Goal: Transaction & Acquisition: Purchase product/service

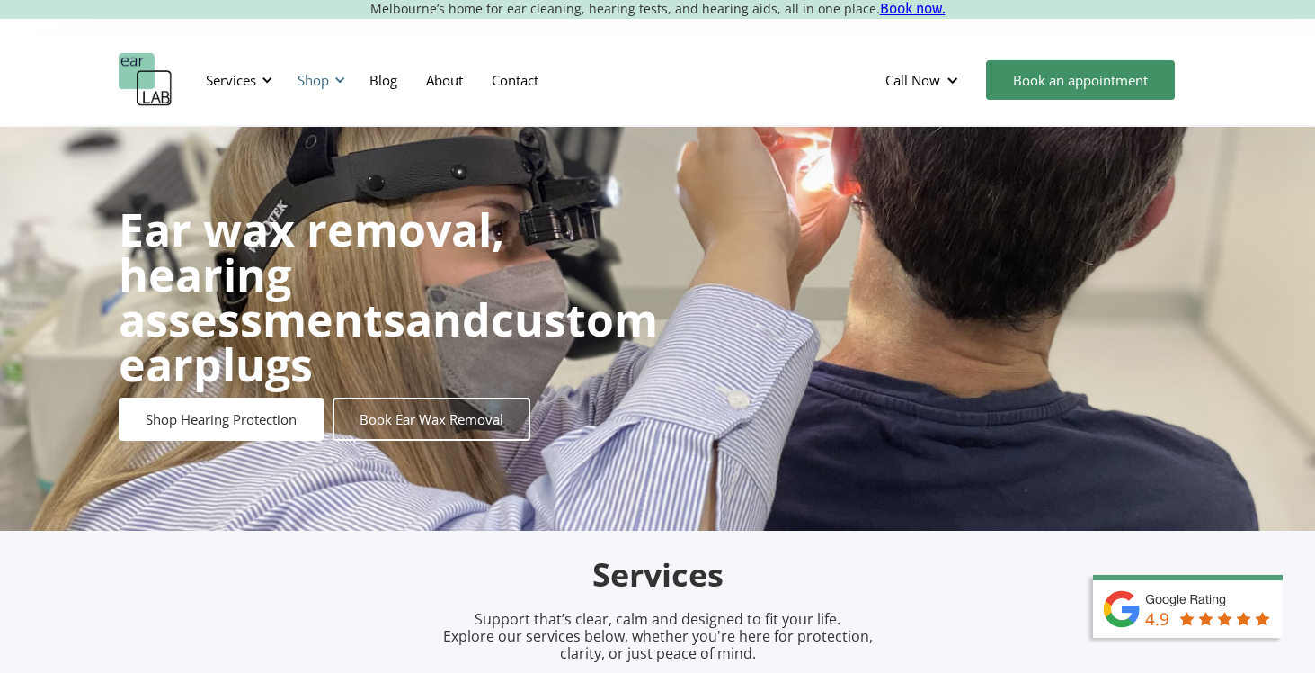
click at [325, 80] on div "Shop" at bounding box center [313, 80] width 31 height 18
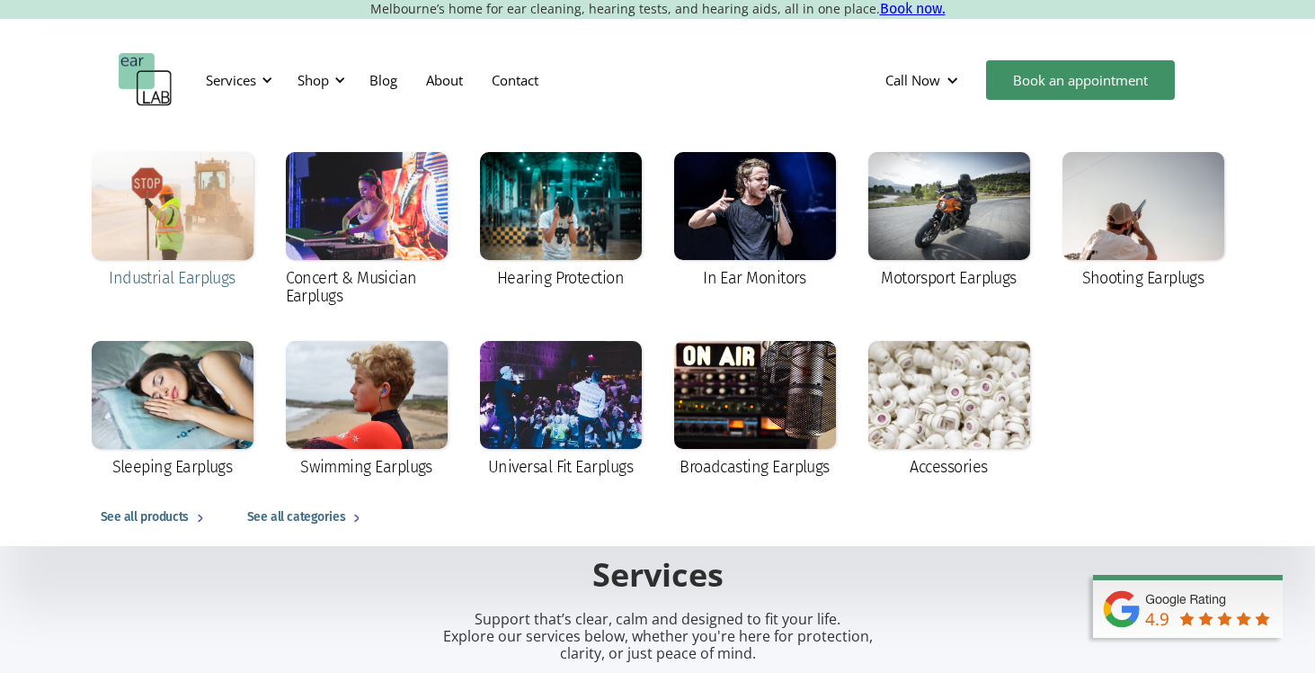
click at [205, 205] on div at bounding box center [173, 206] width 162 height 108
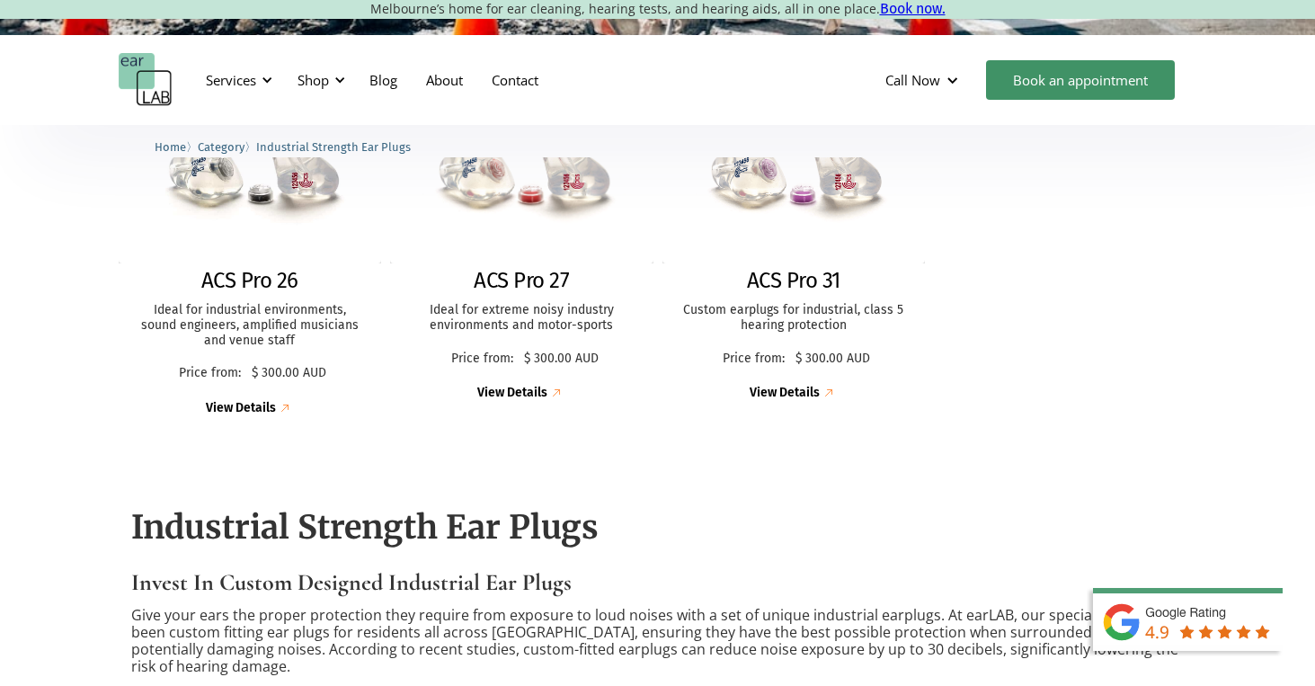
scroll to position [561, 0]
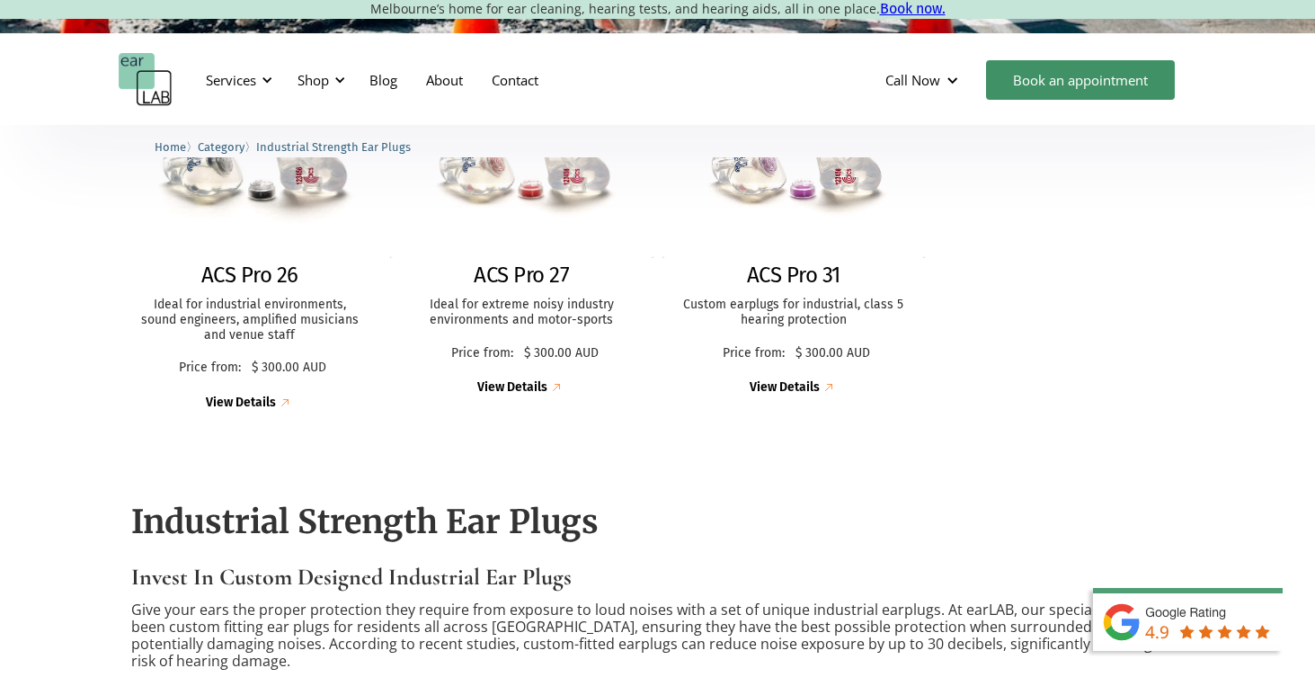
click at [272, 274] on h2 "ACS Pro 26" at bounding box center [249, 276] width 97 height 26
